Goal: Information Seeking & Learning: Learn about a topic

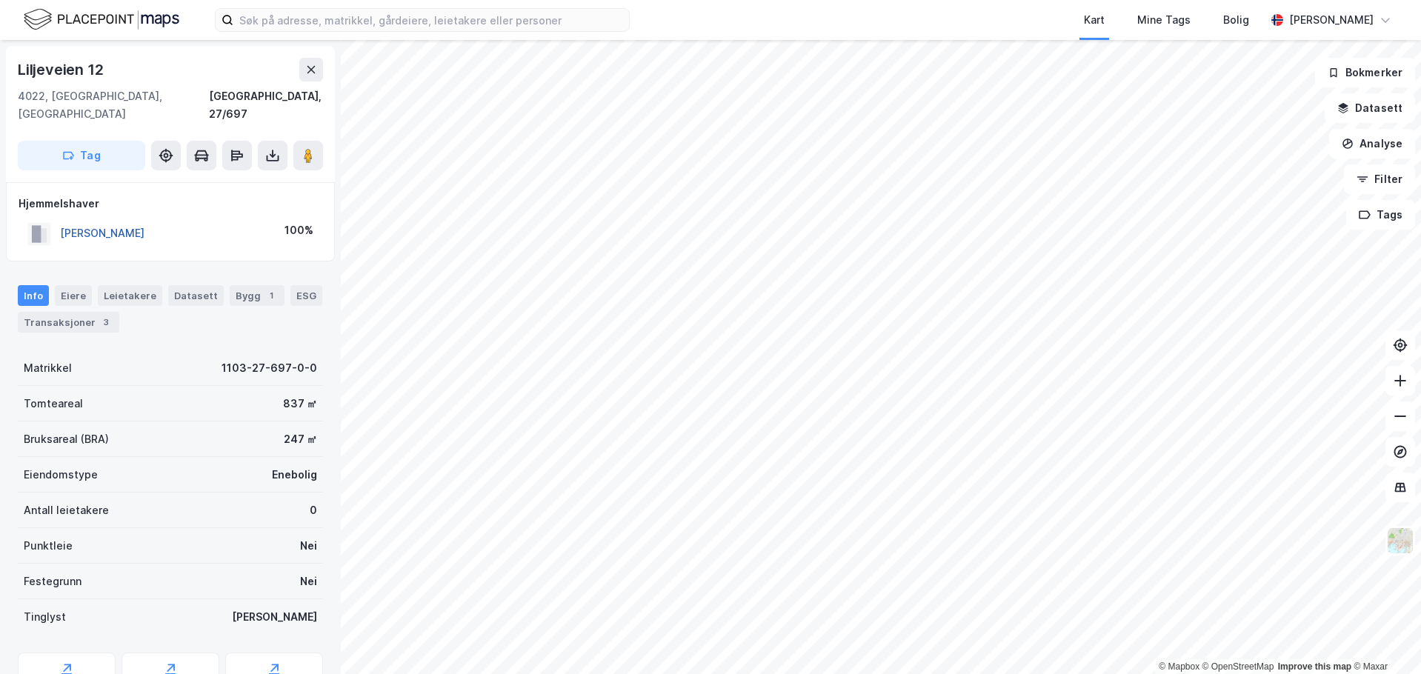
click at [0, 0] on button "[PERSON_NAME]" at bounding box center [0, 0] width 0 height 0
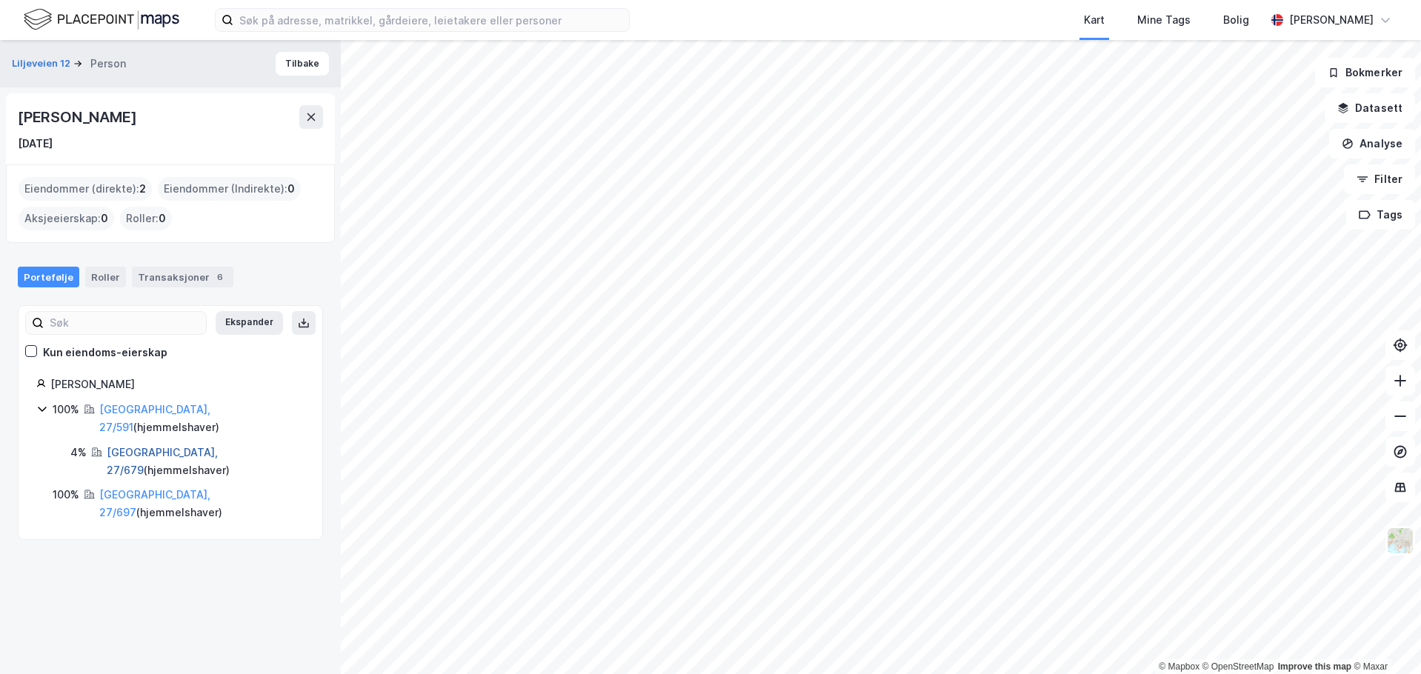
click at [139, 446] on link "[GEOGRAPHIC_DATA], 27/679" at bounding box center [162, 461] width 111 height 30
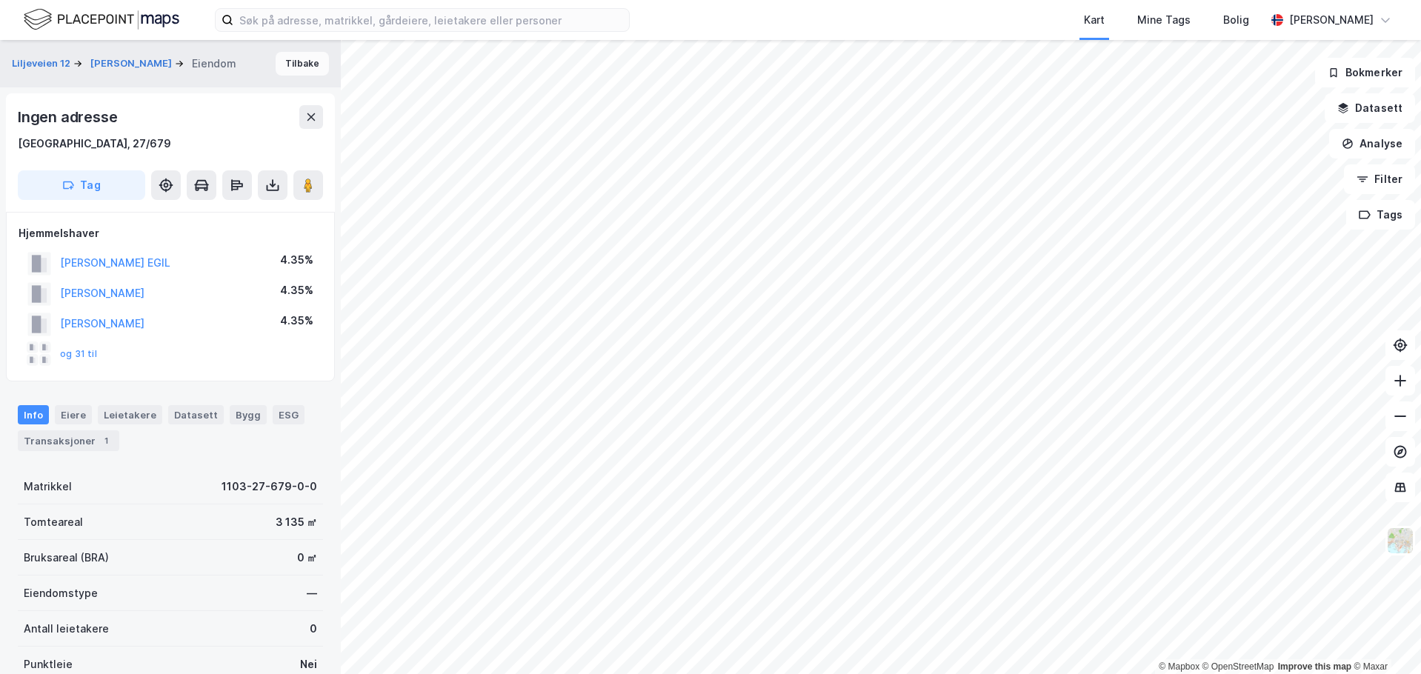
click at [296, 65] on button "Tilbake" at bounding box center [302, 64] width 53 height 24
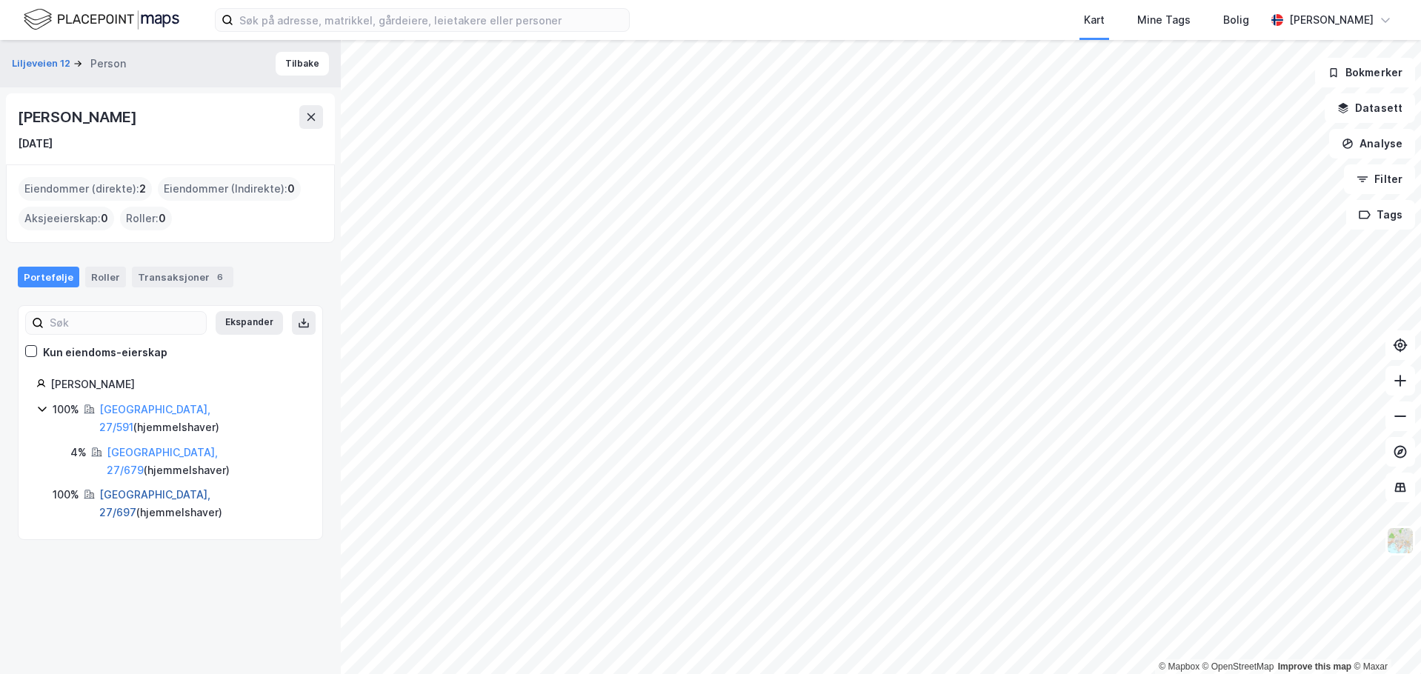
click at [140, 488] on link "[GEOGRAPHIC_DATA], 27/697" at bounding box center [154, 503] width 111 height 30
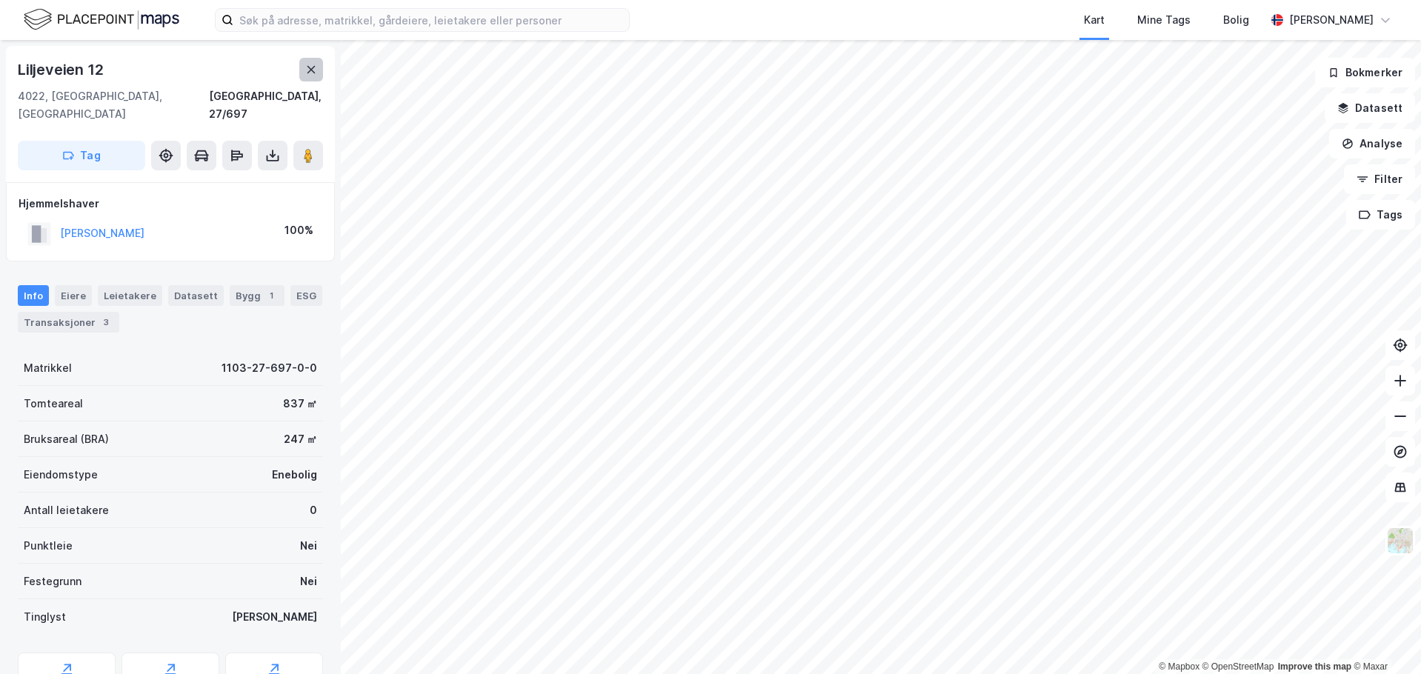
click at [309, 70] on icon at bounding box center [311, 70] width 12 height 12
click at [0, 0] on button "[PERSON_NAME]" at bounding box center [0, 0] width 0 height 0
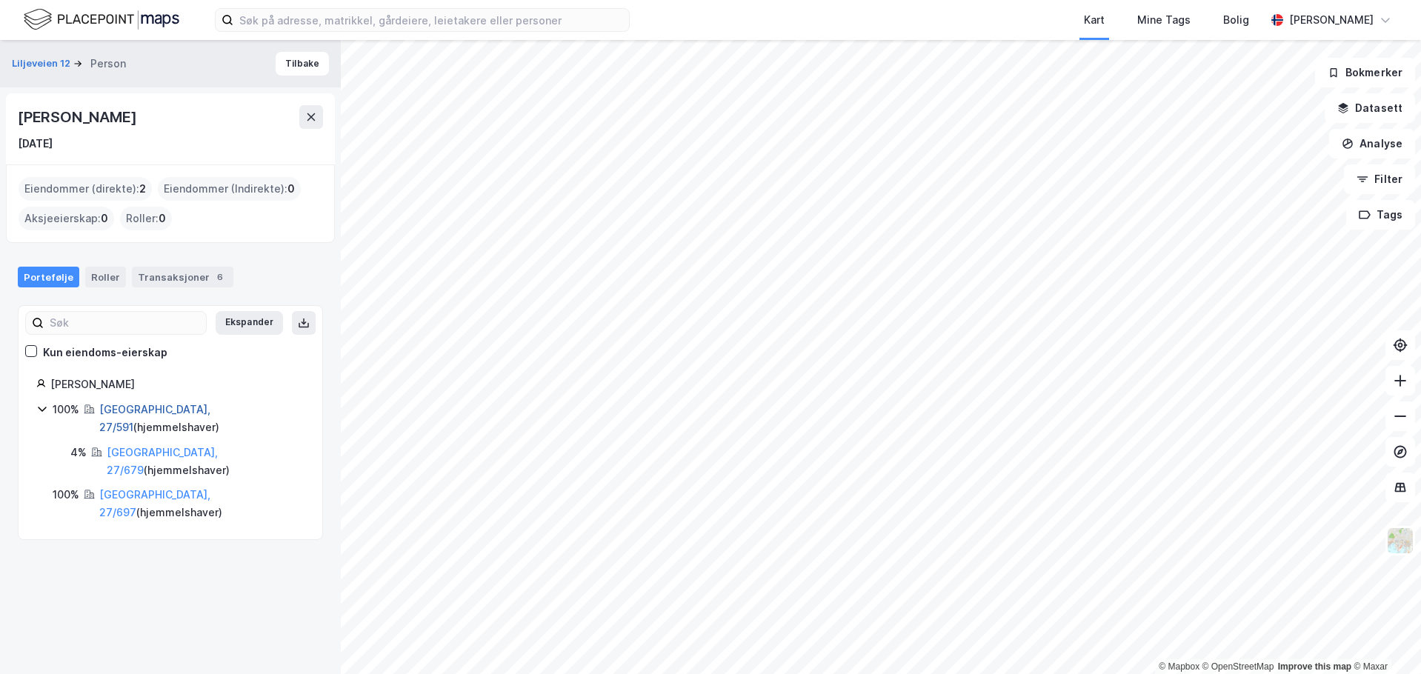
click at [149, 405] on link "[GEOGRAPHIC_DATA], 27/591" at bounding box center [154, 418] width 111 height 30
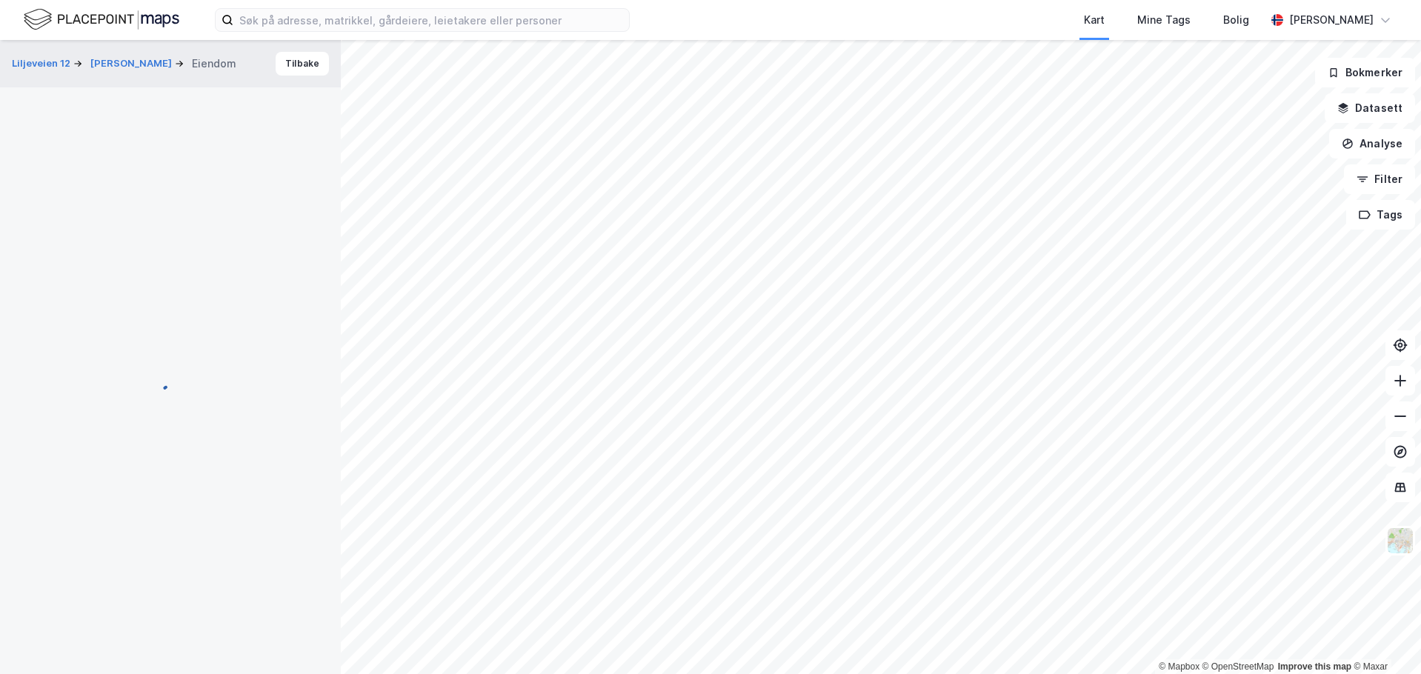
scroll to position [1, 0]
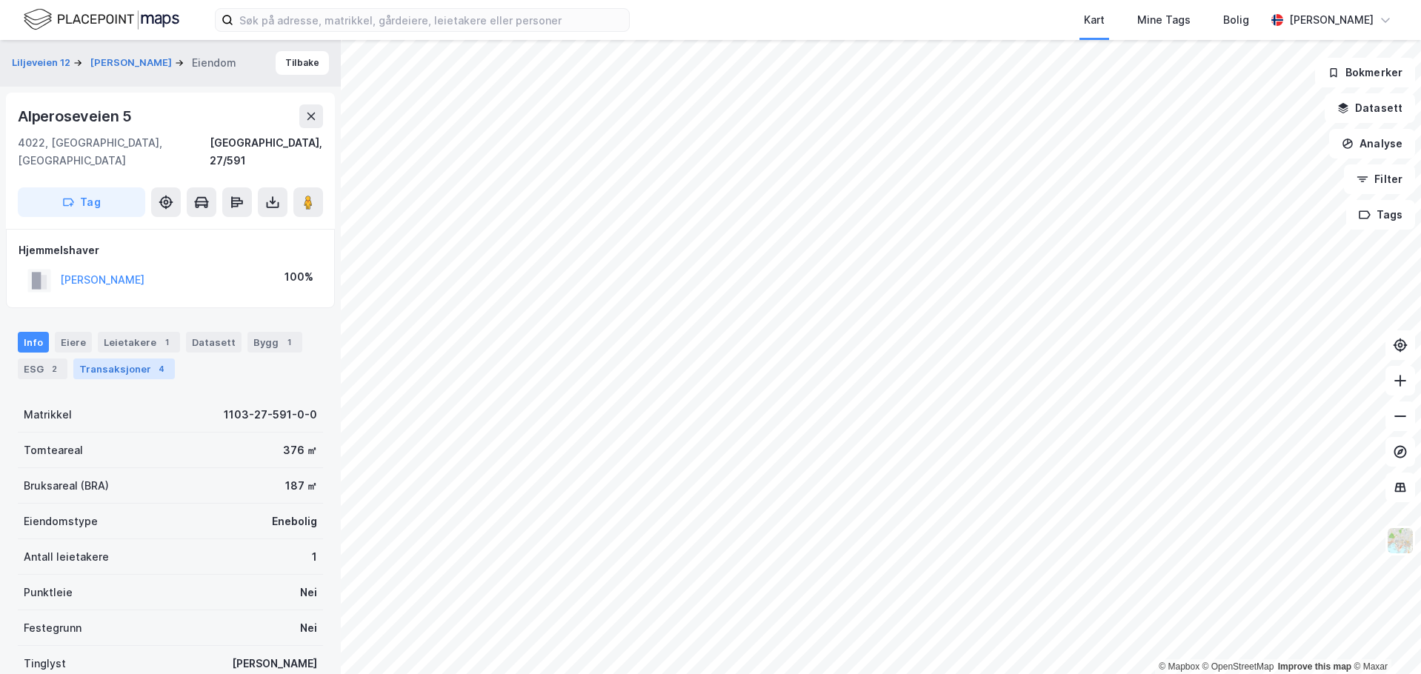
click at [126, 358] on div "Transaksjoner 4" at bounding box center [123, 368] width 101 height 21
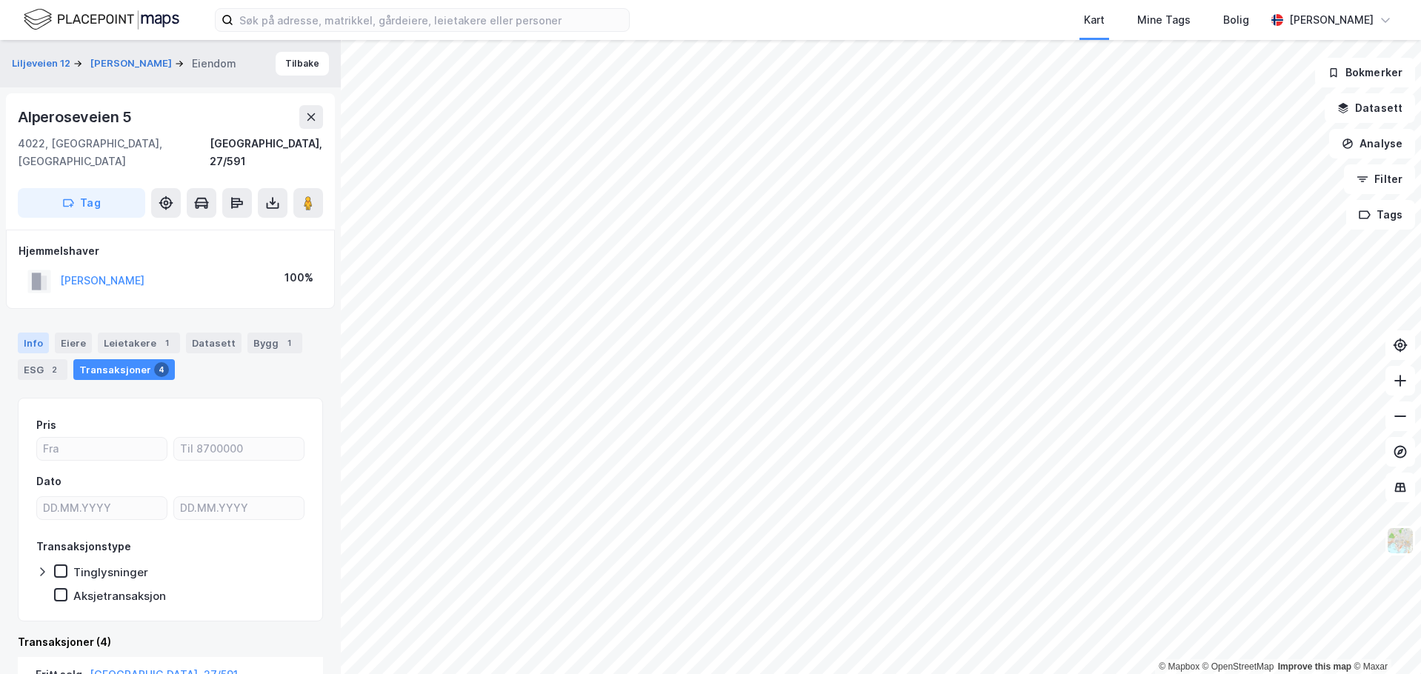
click at [23, 333] on div "Info" at bounding box center [33, 343] width 31 height 21
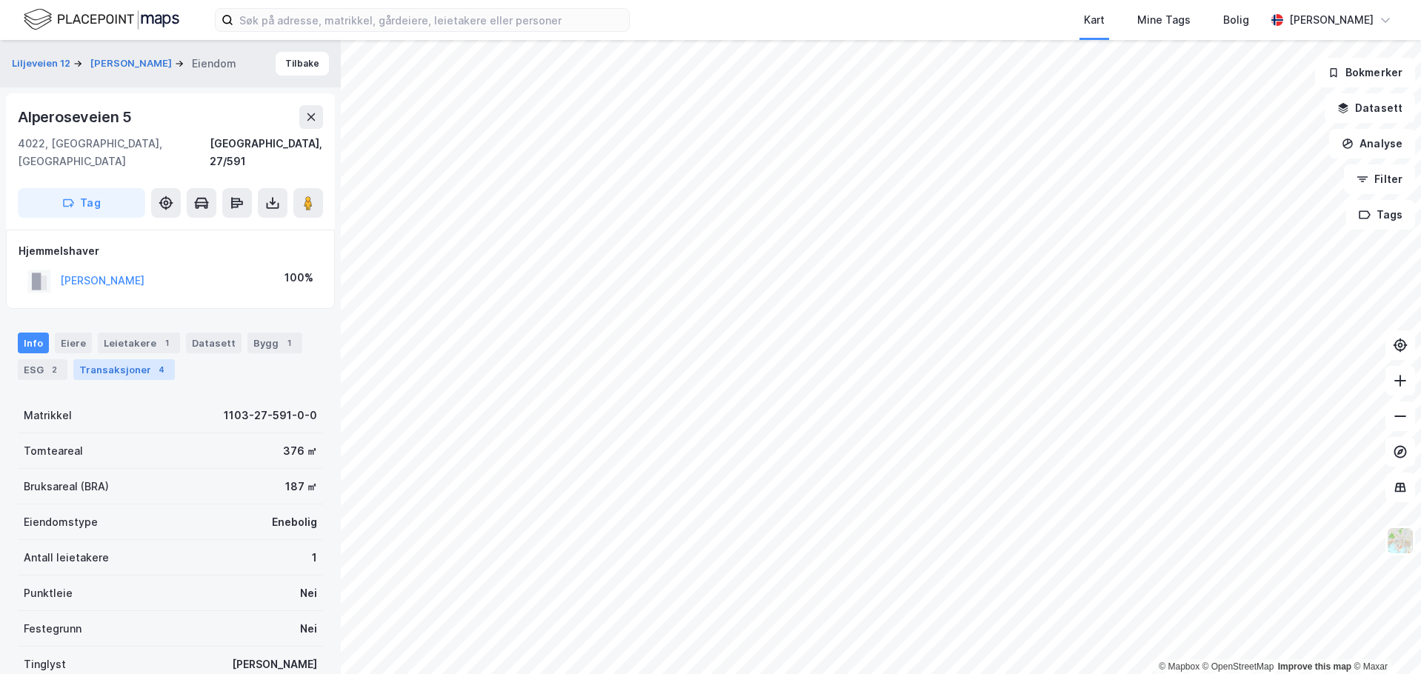
click at [128, 359] on div "Transaksjoner 4" at bounding box center [123, 369] width 101 height 21
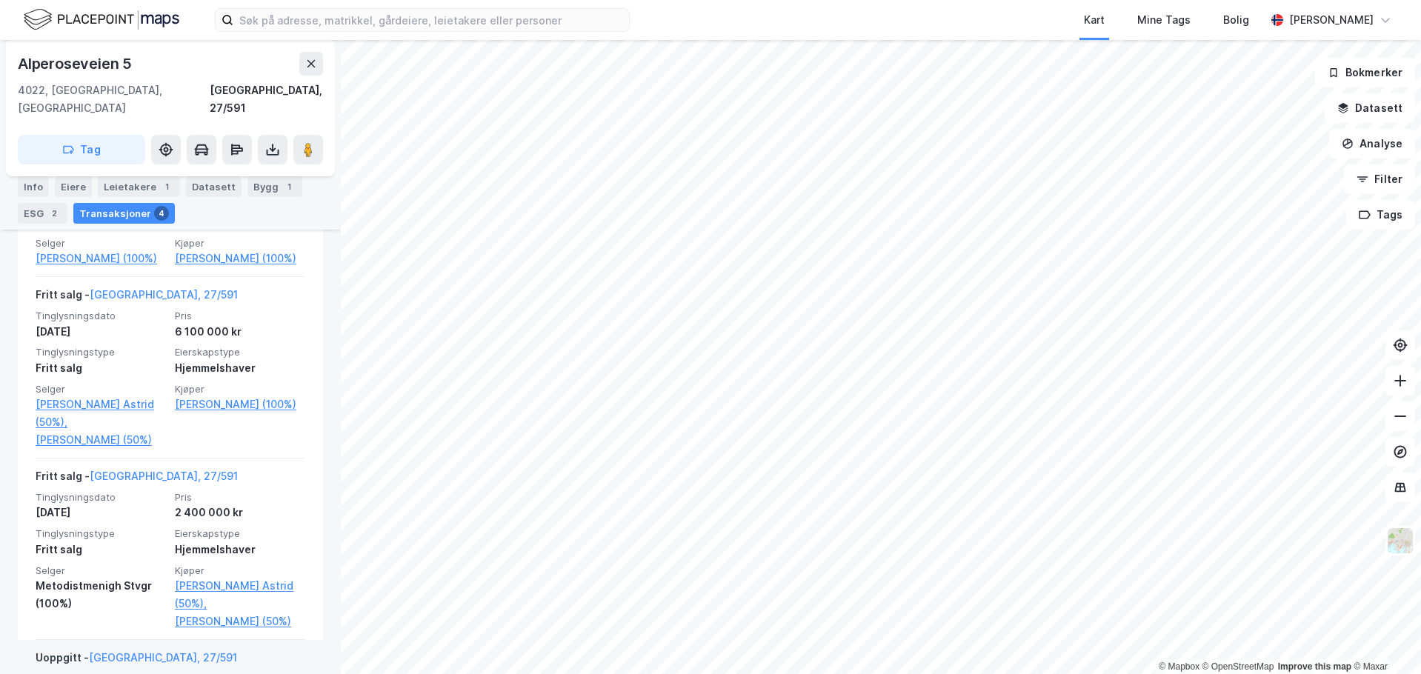
scroll to position [524, 0]
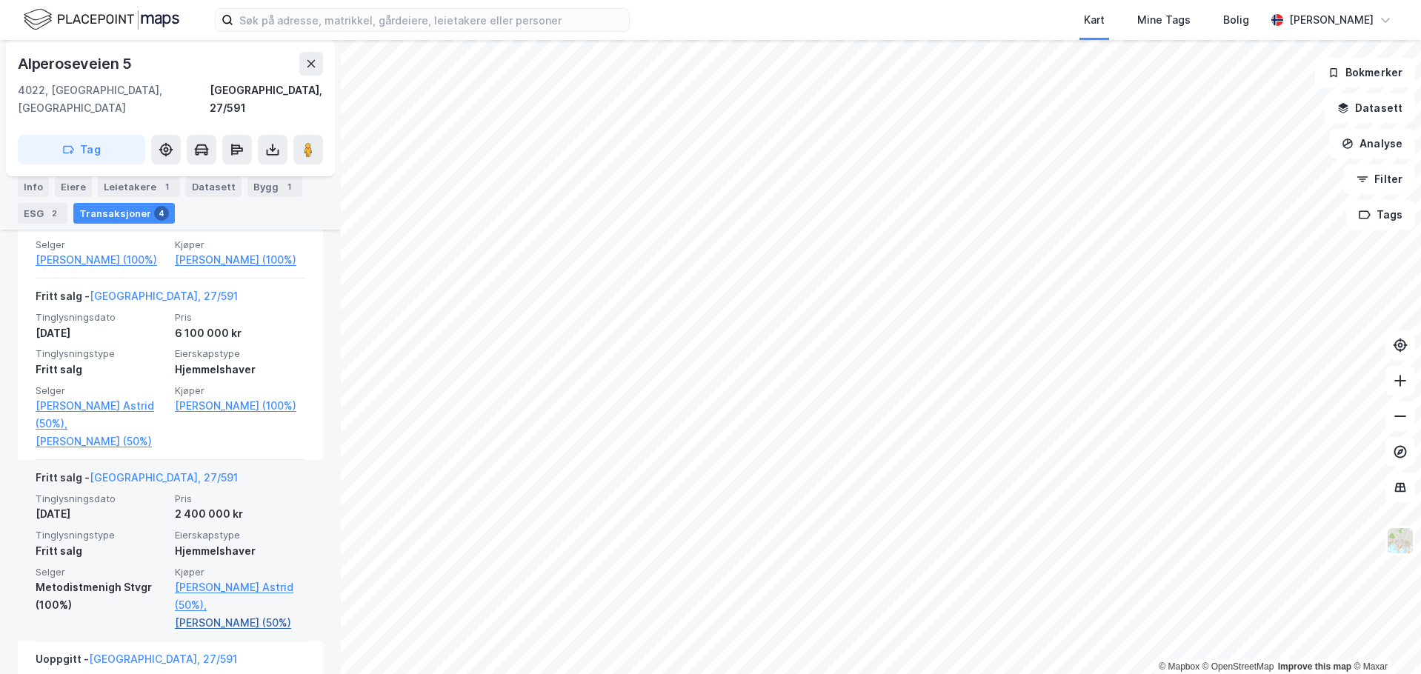
click at [217, 623] on link "[PERSON_NAME] (50%)" at bounding box center [240, 623] width 130 height 18
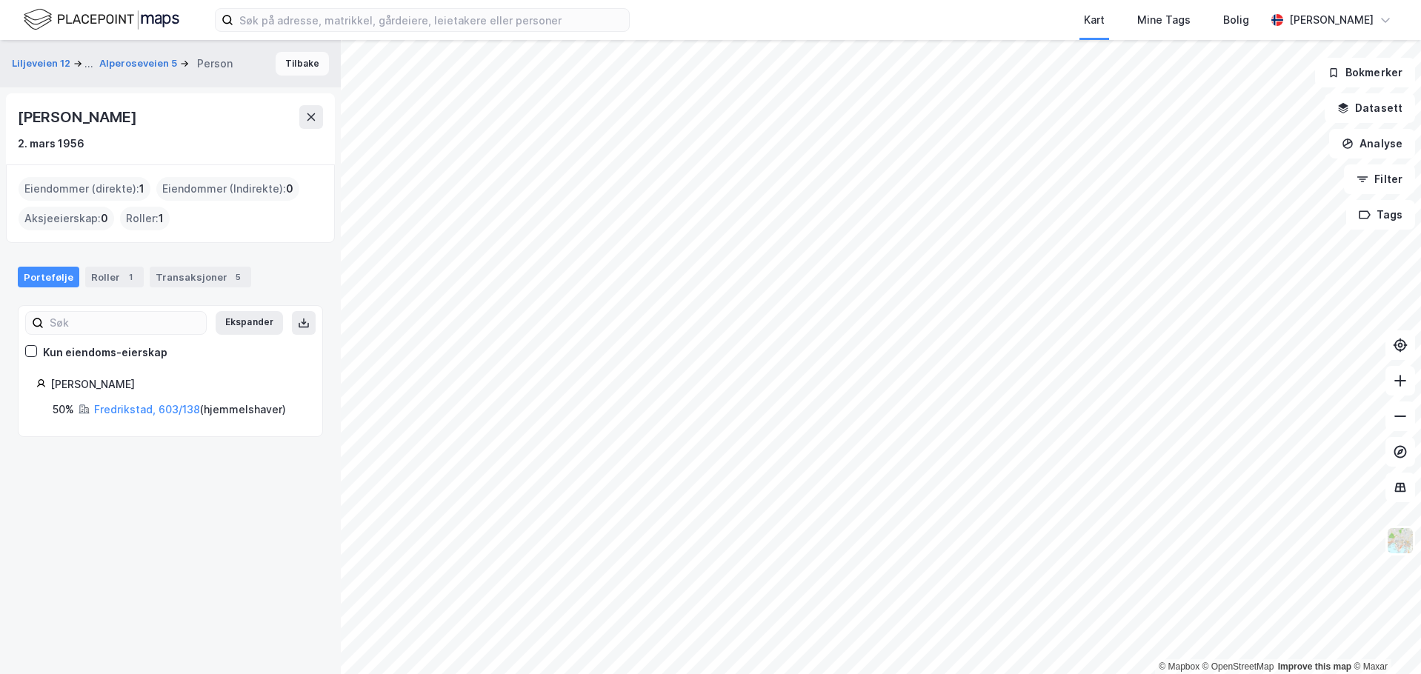
click at [284, 64] on button "Tilbake" at bounding box center [302, 64] width 53 height 24
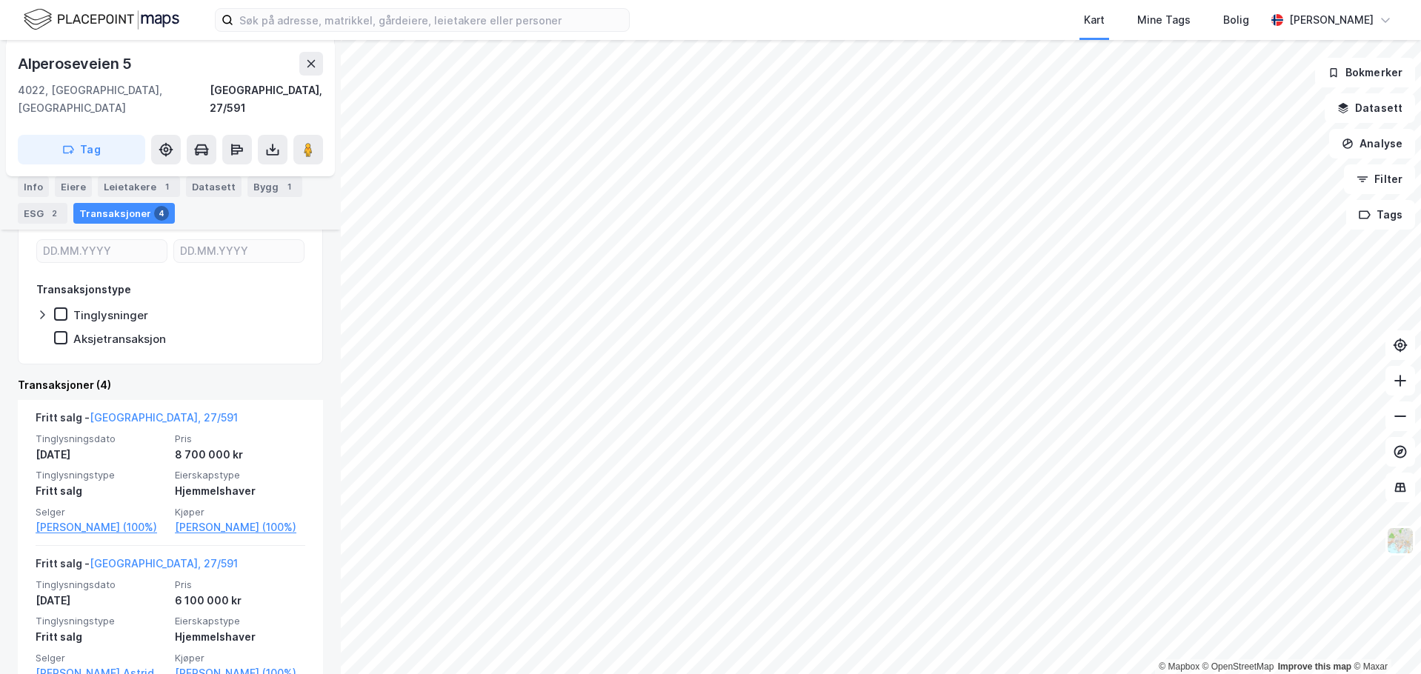
scroll to position [370, 0]
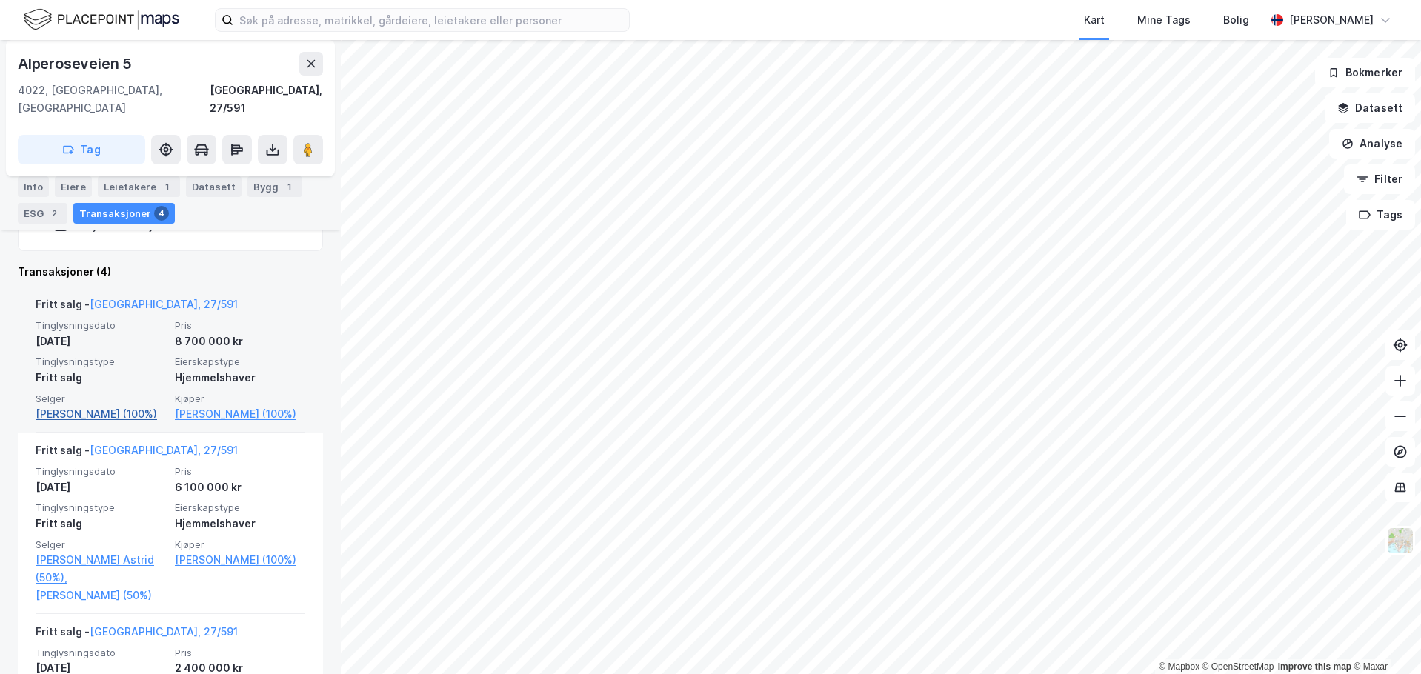
click at [79, 405] on link "[PERSON_NAME] (100%)" at bounding box center [101, 414] width 130 height 18
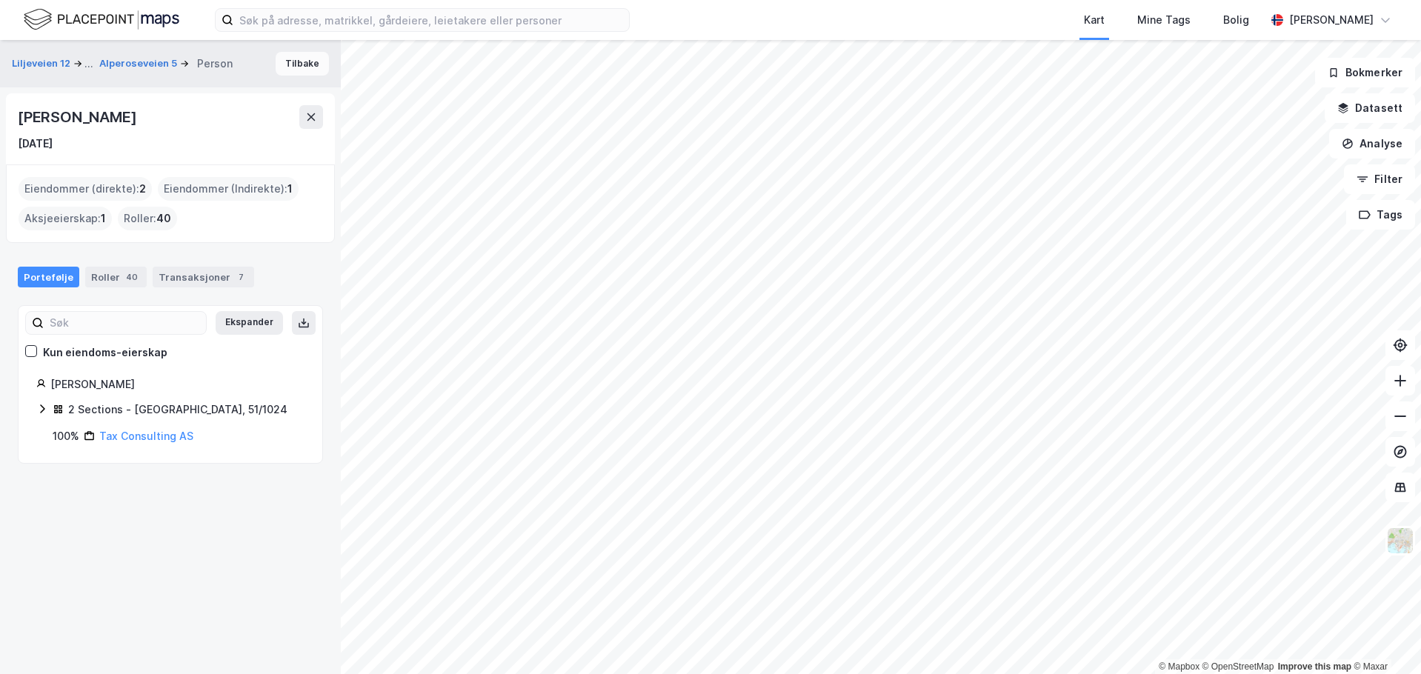
click at [293, 65] on button "Tilbake" at bounding box center [302, 64] width 53 height 24
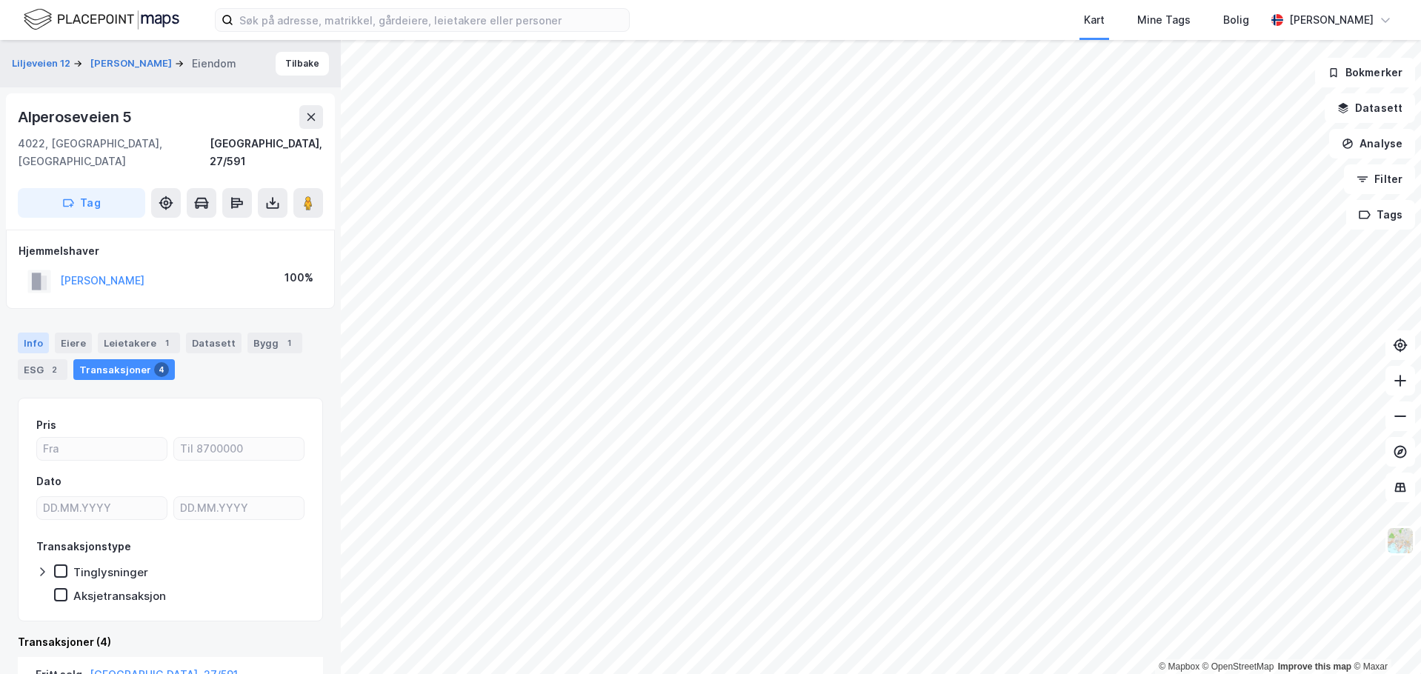
click at [25, 333] on div "Info" at bounding box center [33, 343] width 31 height 21
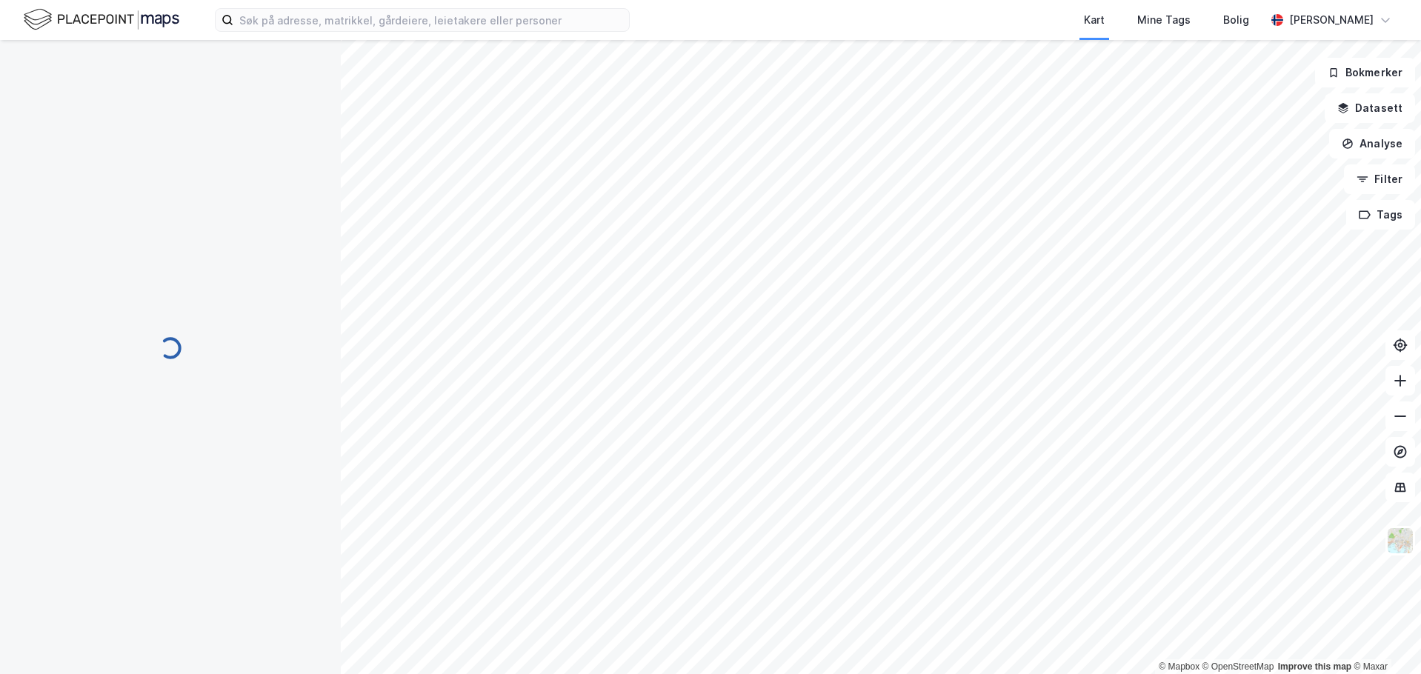
scroll to position [5, 0]
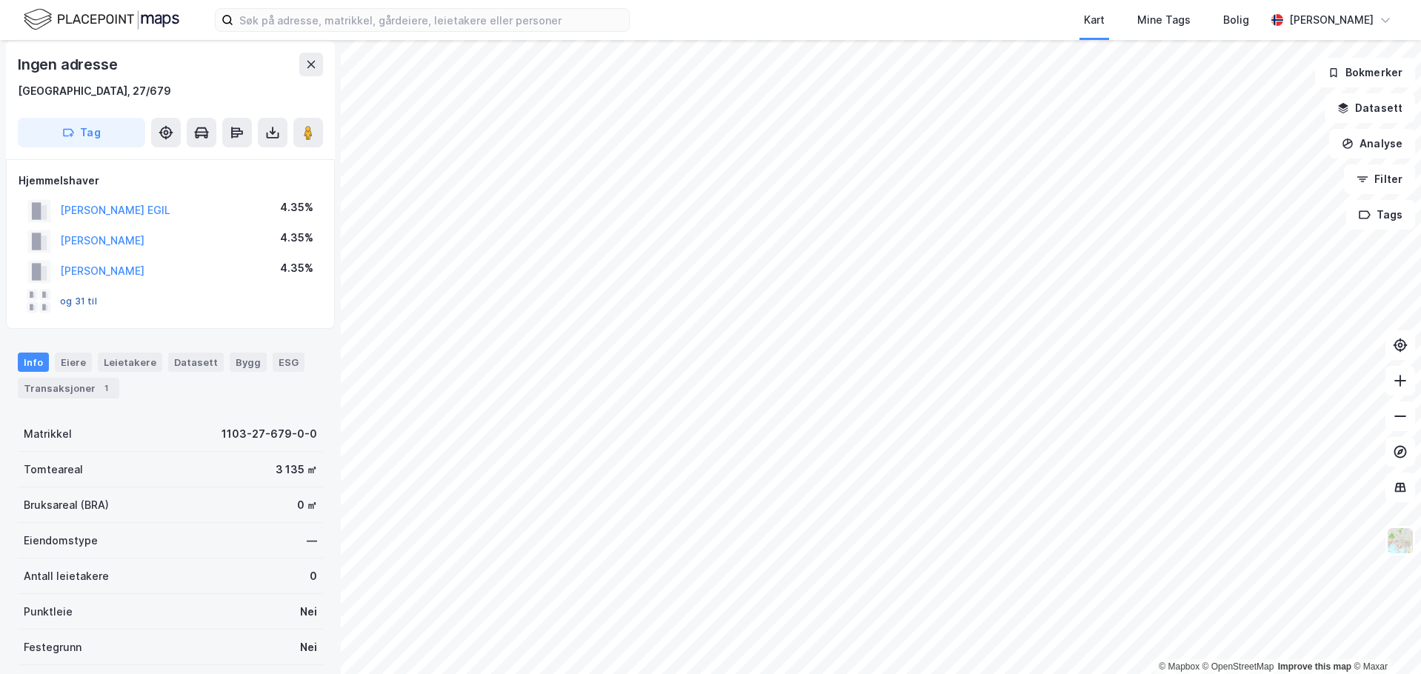
click at [0, 0] on button "og 31 til" at bounding box center [0, 0] width 0 height 0
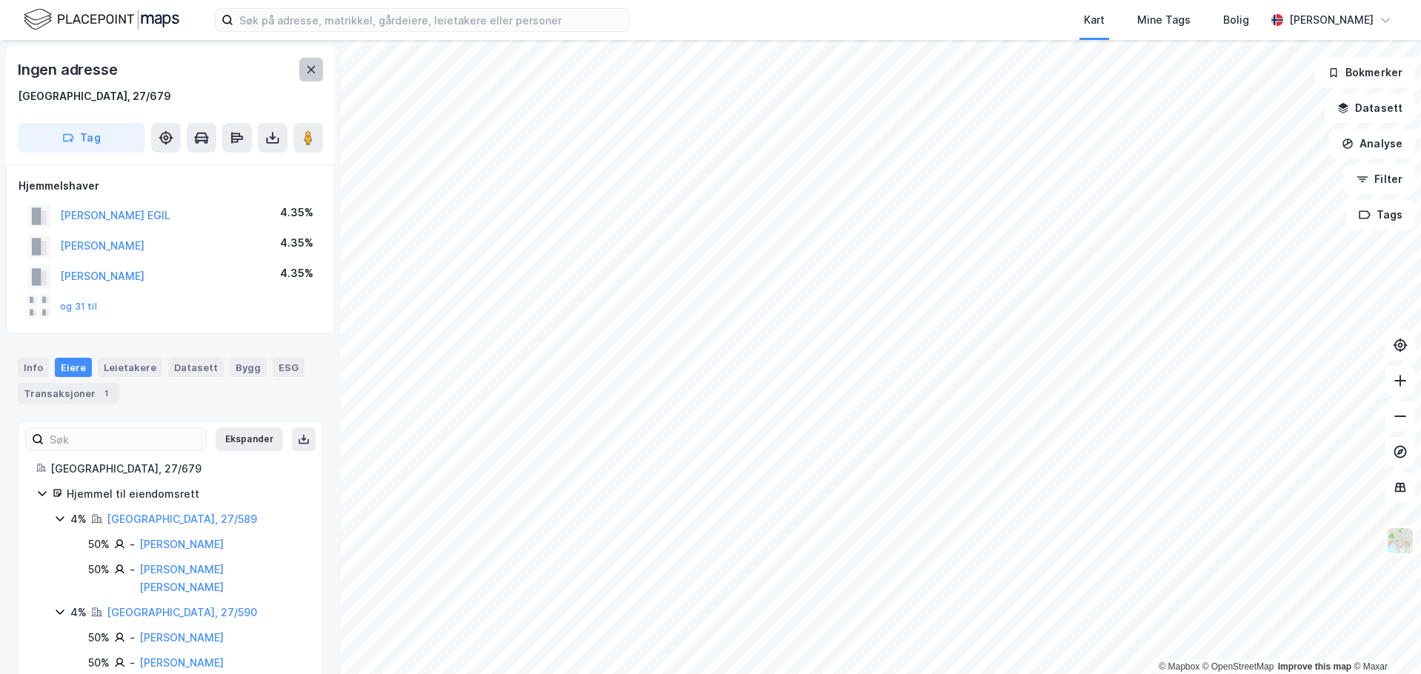
click at [305, 72] on icon at bounding box center [311, 70] width 12 height 12
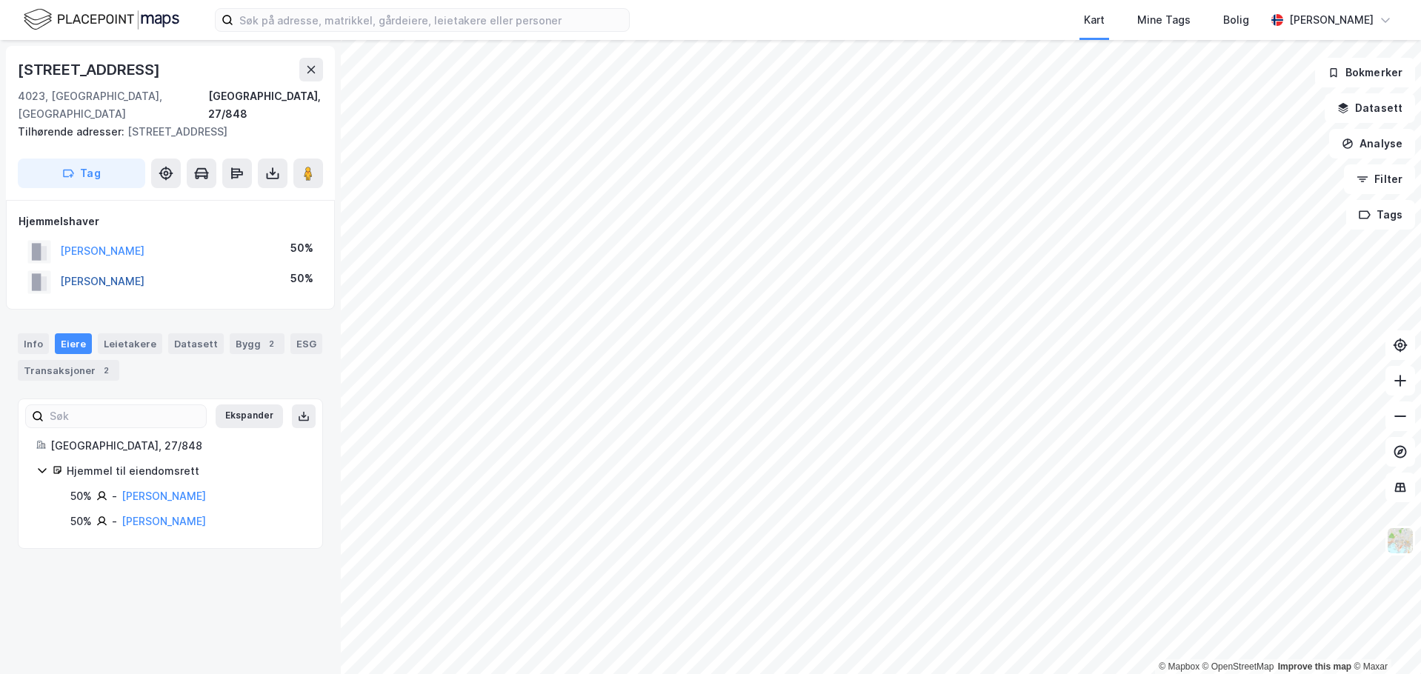
click at [0, 0] on button "[PERSON_NAME]" at bounding box center [0, 0] width 0 height 0
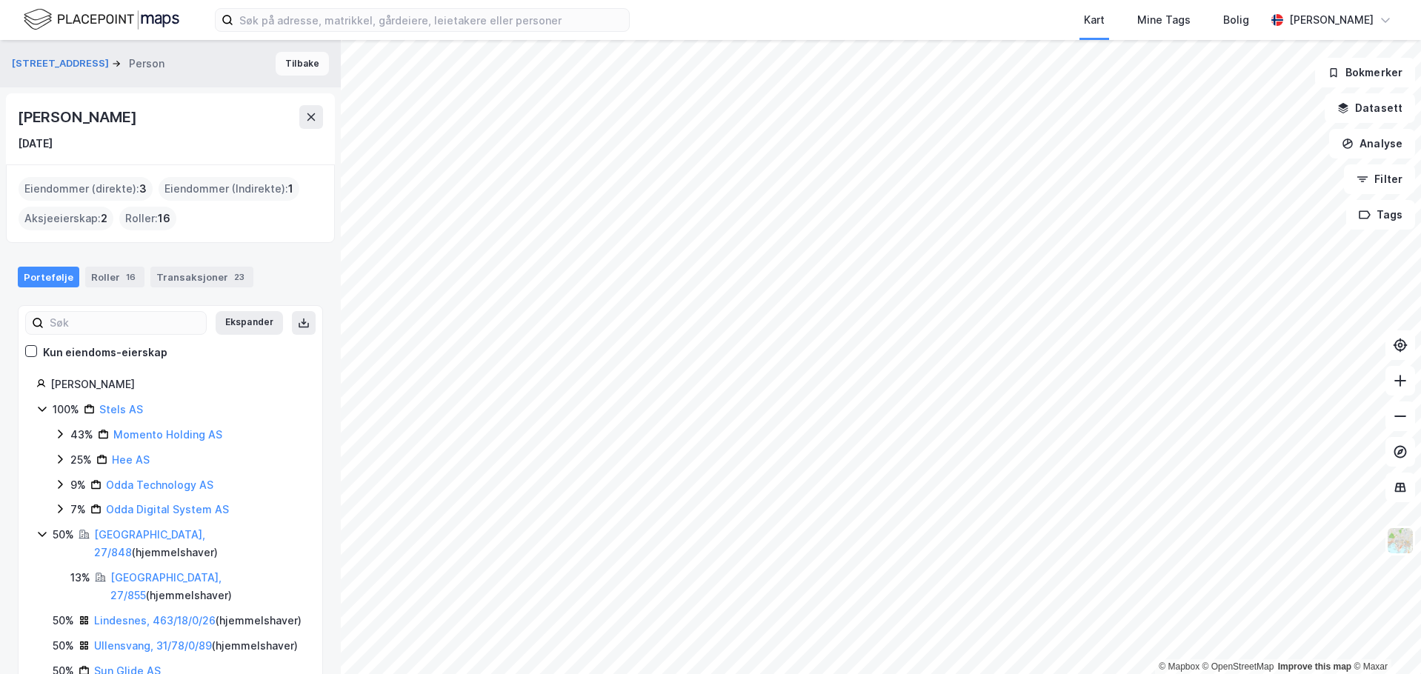
click at [280, 62] on button "Tilbake" at bounding box center [302, 64] width 53 height 24
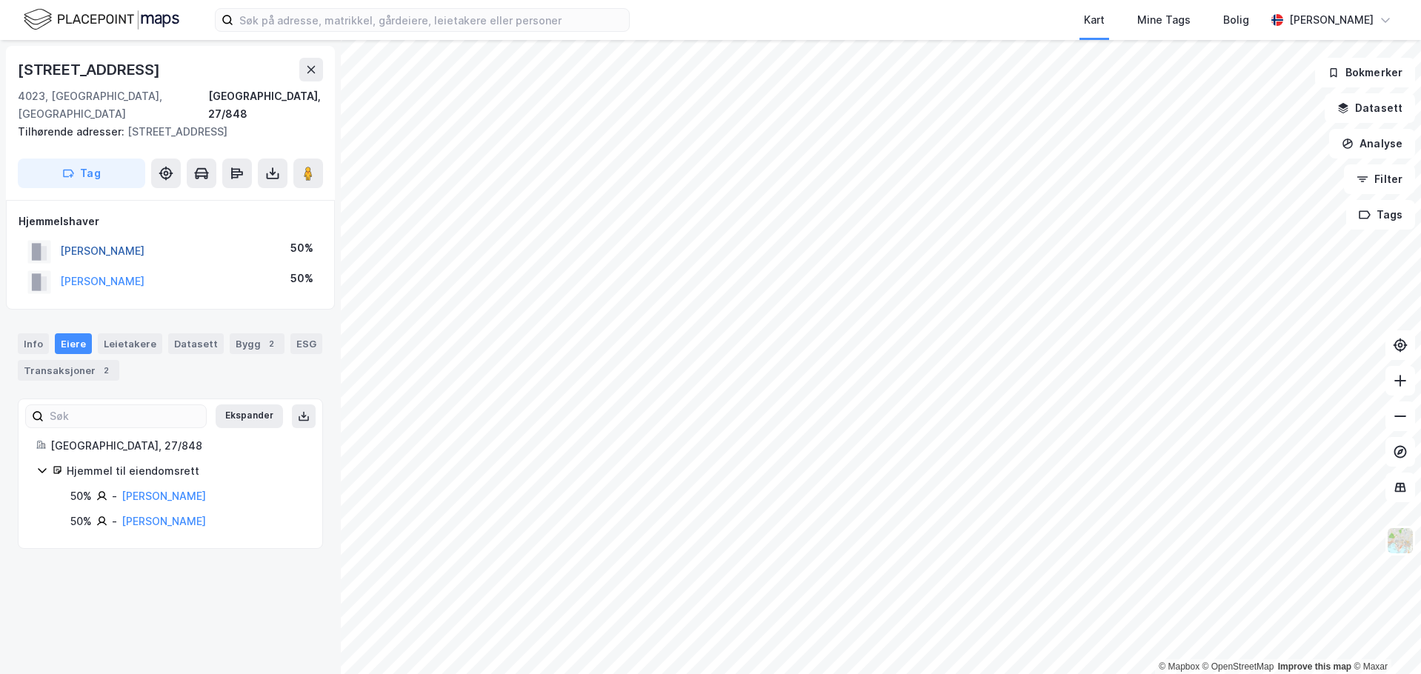
click at [0, 0] on button "[PERSON_NAME]" at bounding box center [0, 0] width 0 height 0
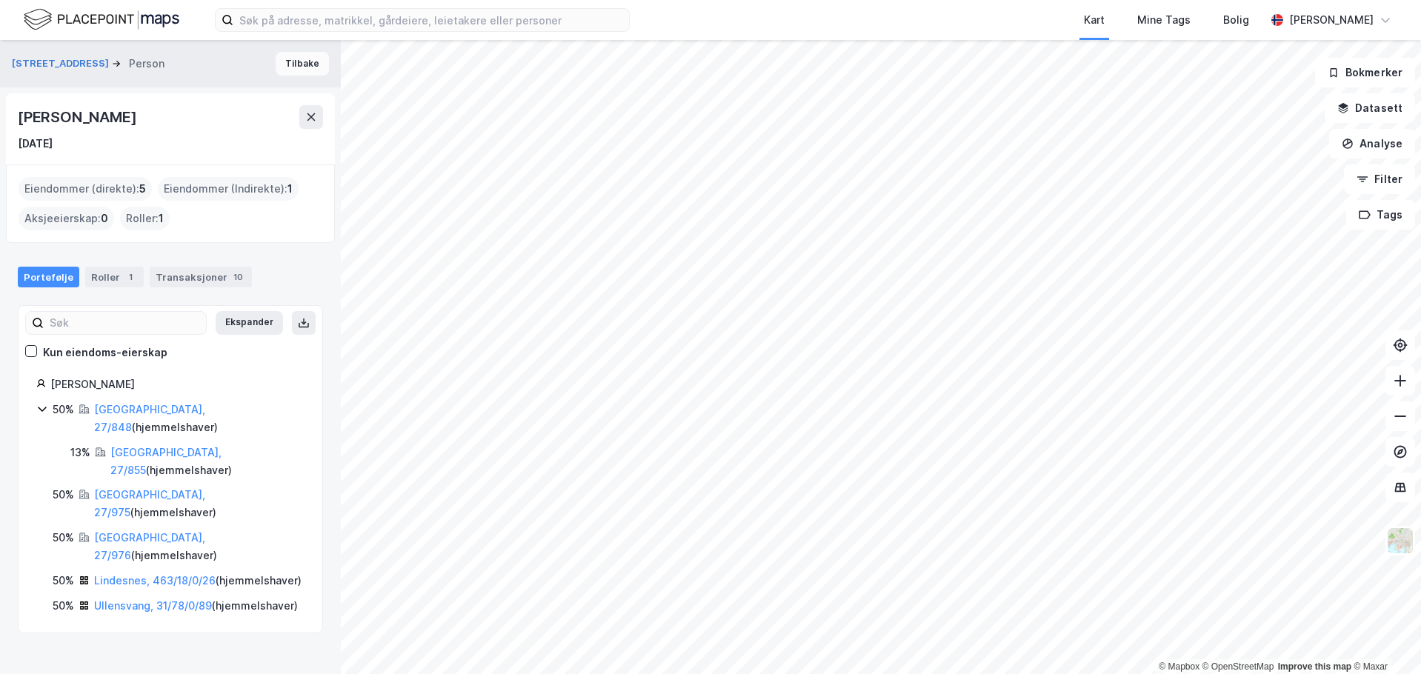
click at [280, 62] on button "Tilbake" at bounding box center [302, 64] width 53 height 24
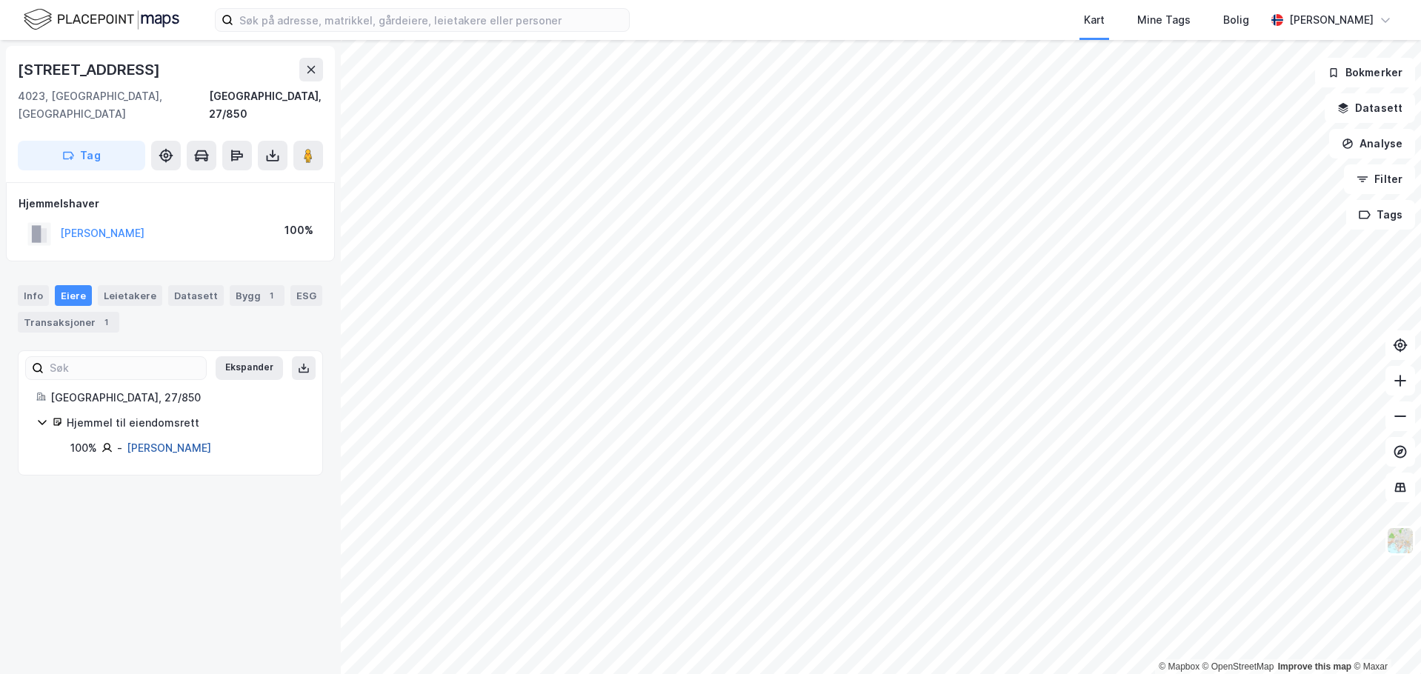
click at [173, 441] on link "[PERSON_NAME]" at bounding box center [169, 447] width 84 height 13
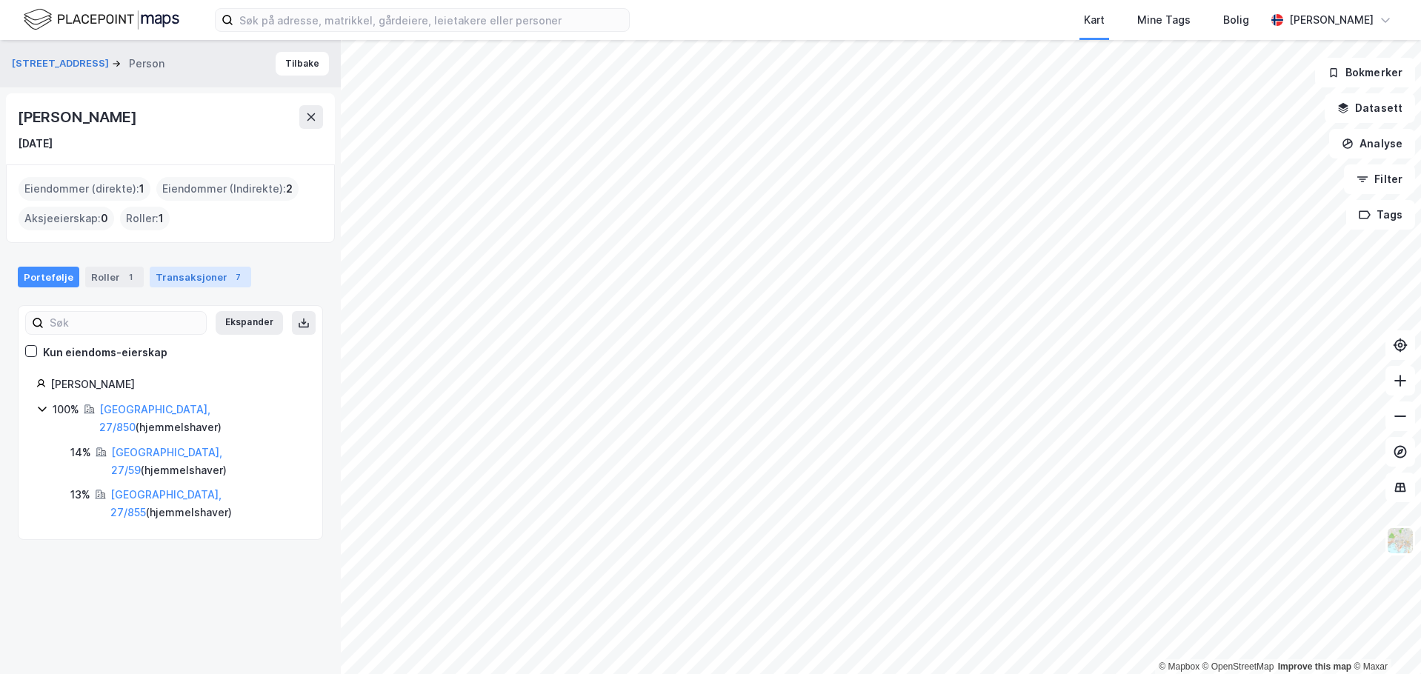
click at [184, 279] on div "Transaksjoner 7" at bounding box center [200, 277] width 101 height 21
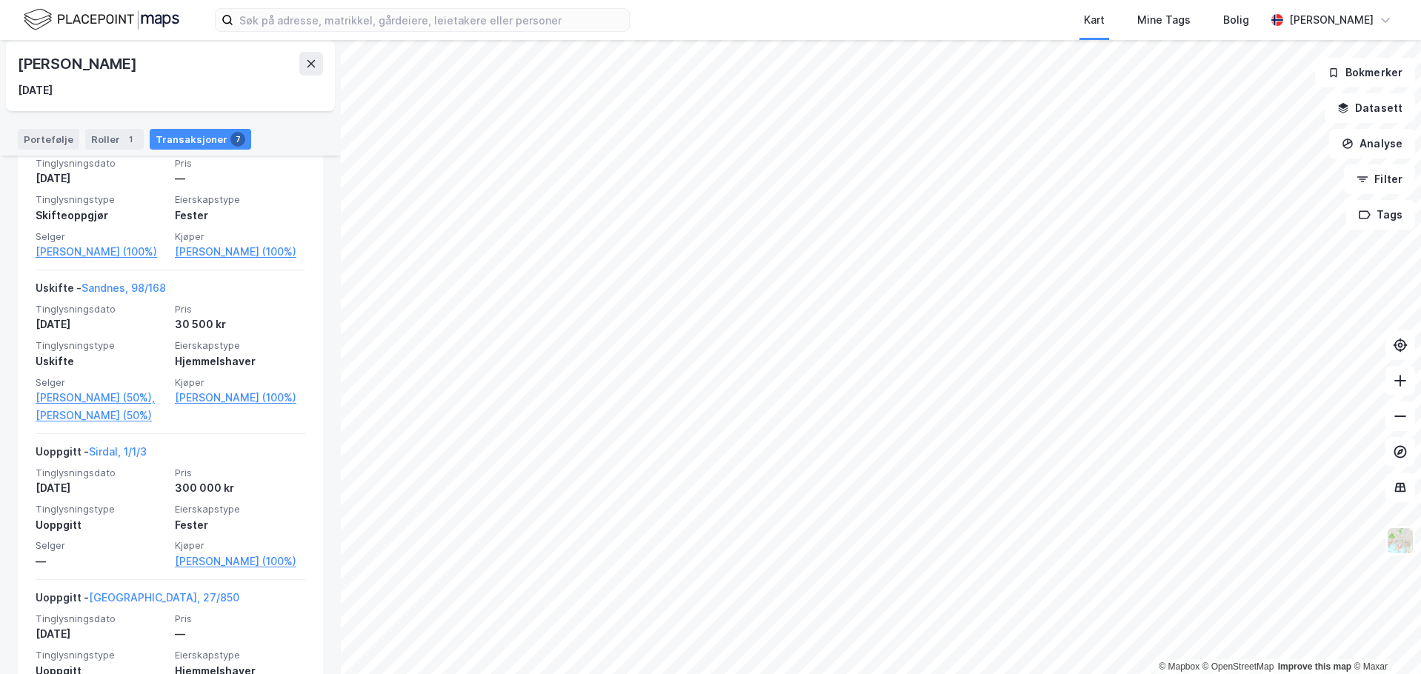
scroll to position [680, 0]
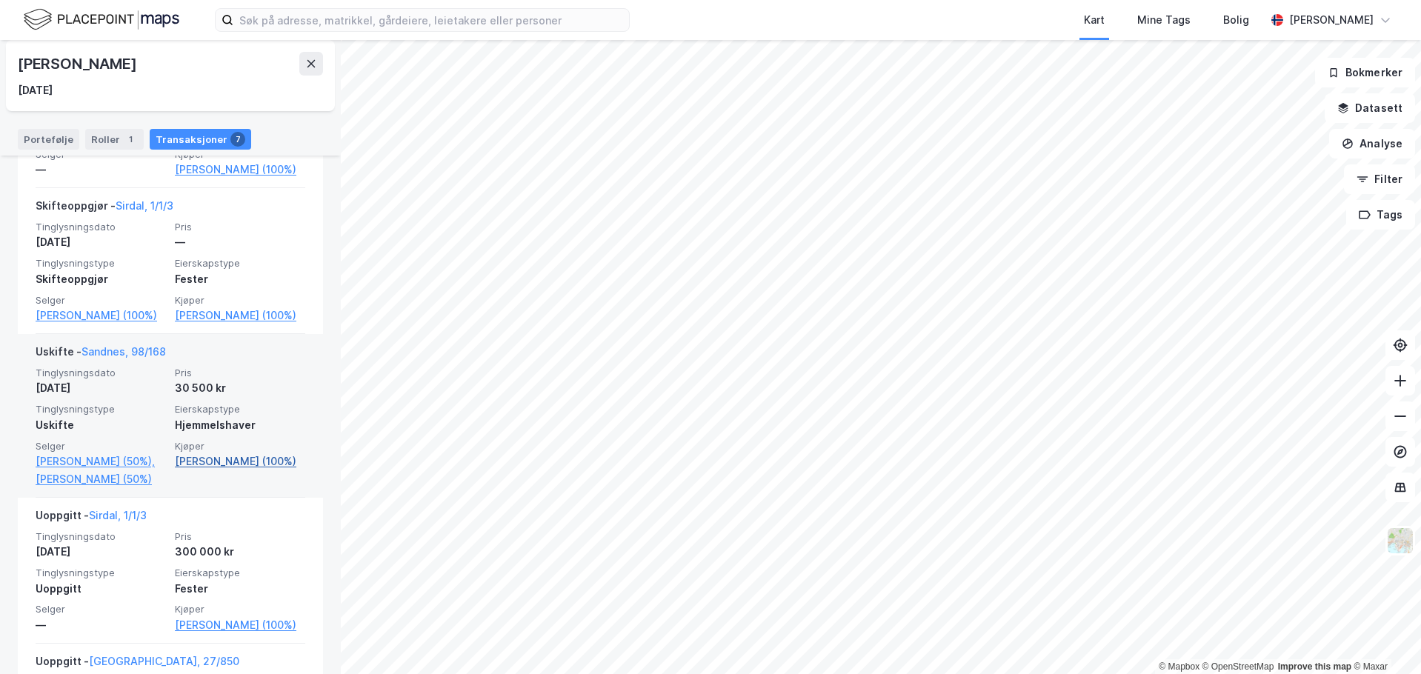
click at [247, 461] on link "[PERSON_NAME] (100%)" at bounding box center [240, 462] width 130 height 18
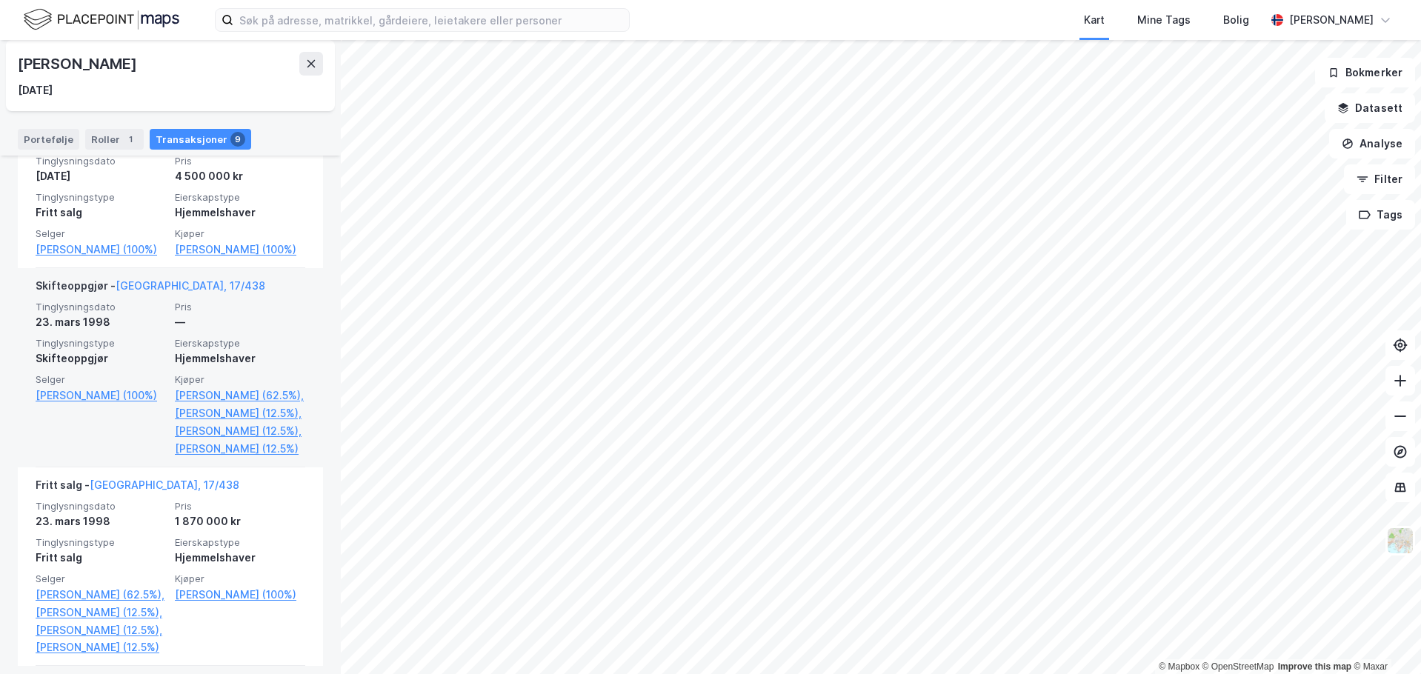
scroll to position [815, 0]
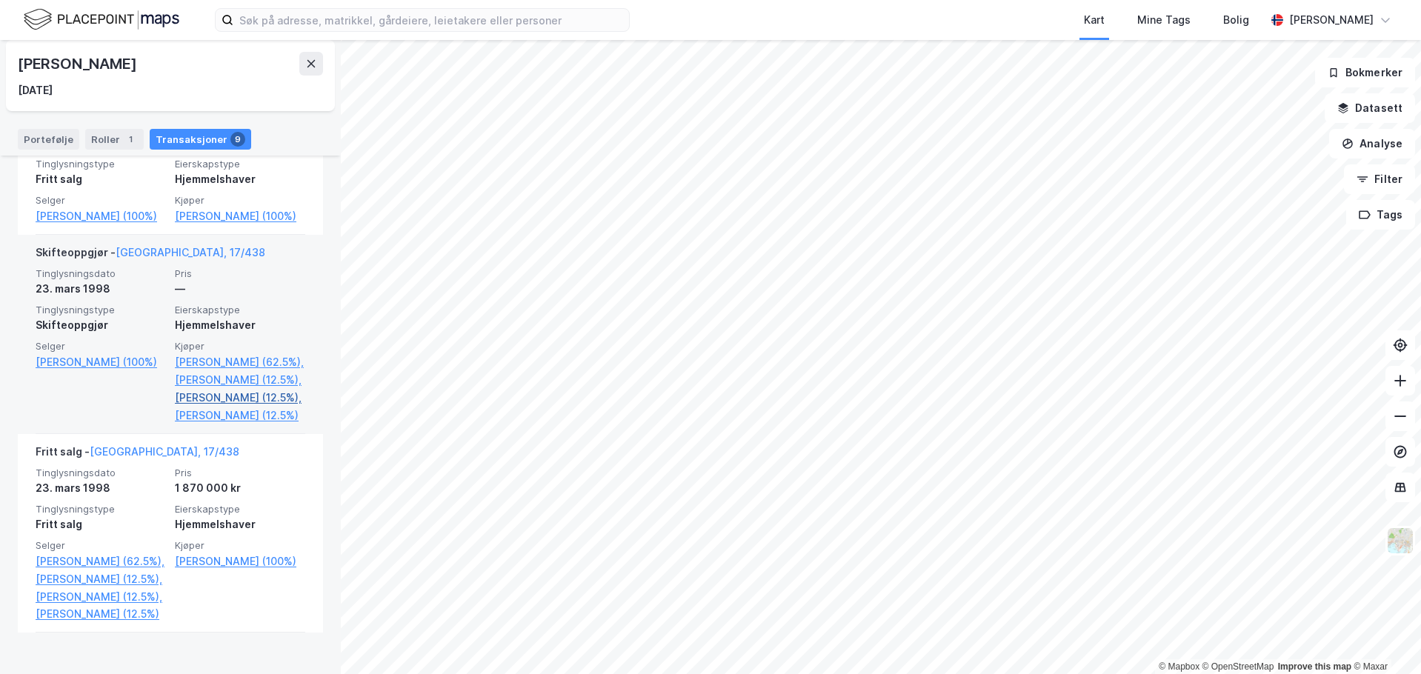
click at [244, 407] on link "[PERSON_NAME] (12.5%)," at bounding box center [240, 398] width 130 height 18
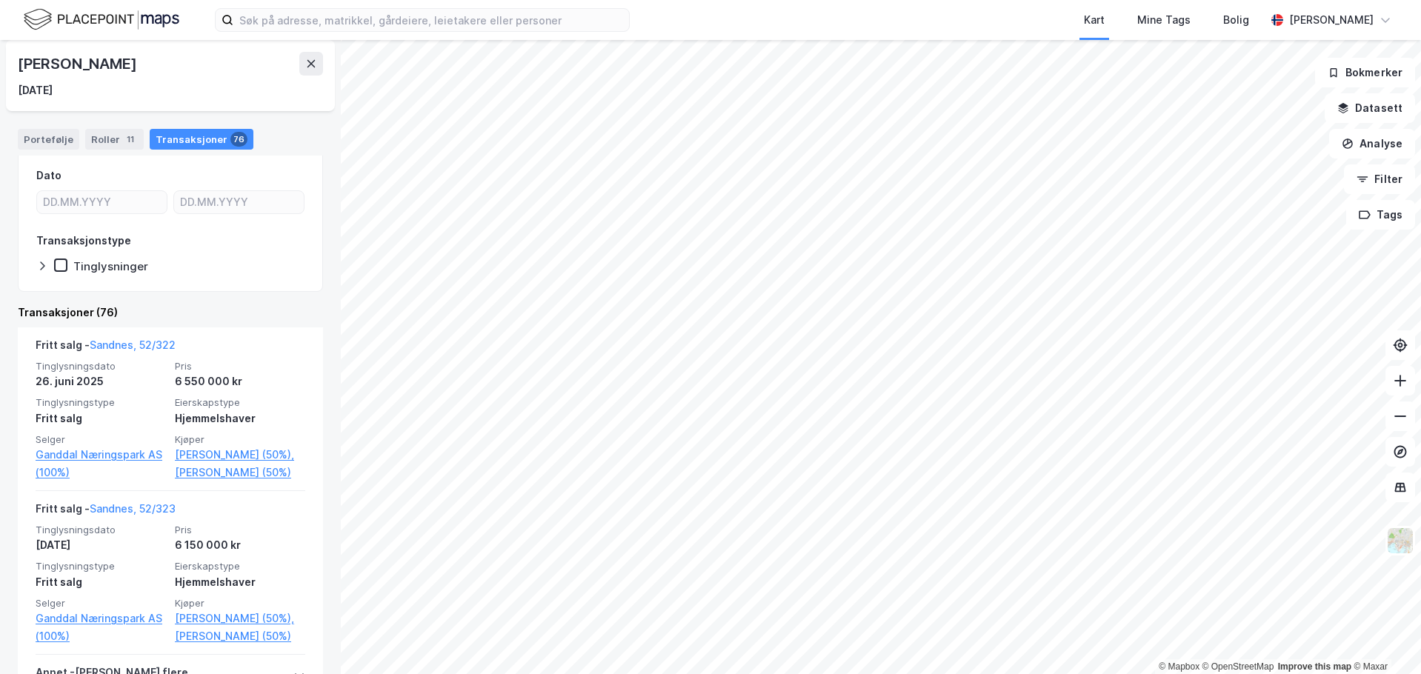
scroll to position [222, 0]
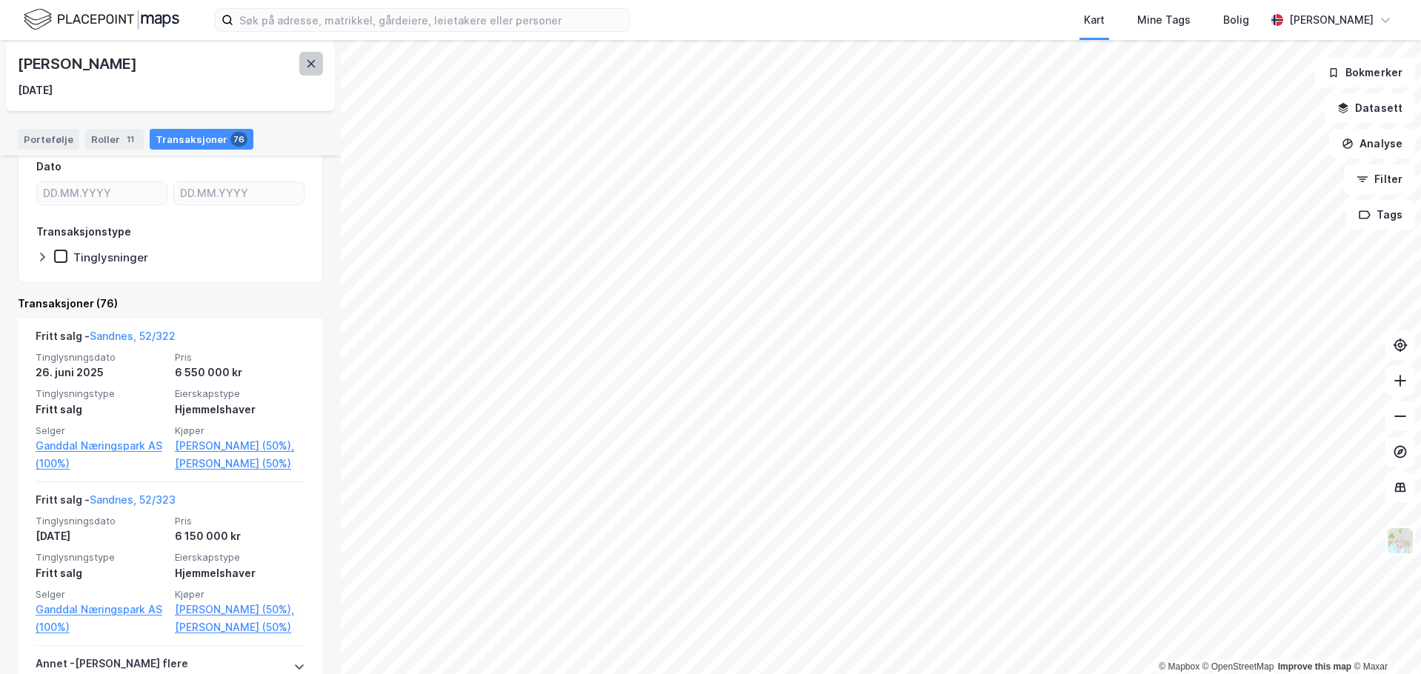
click at [306, 60] on icon at bounding box center [311, 64] width 12 height 12
